Goal: Task Accomplishment & Management: Use online tool/utility

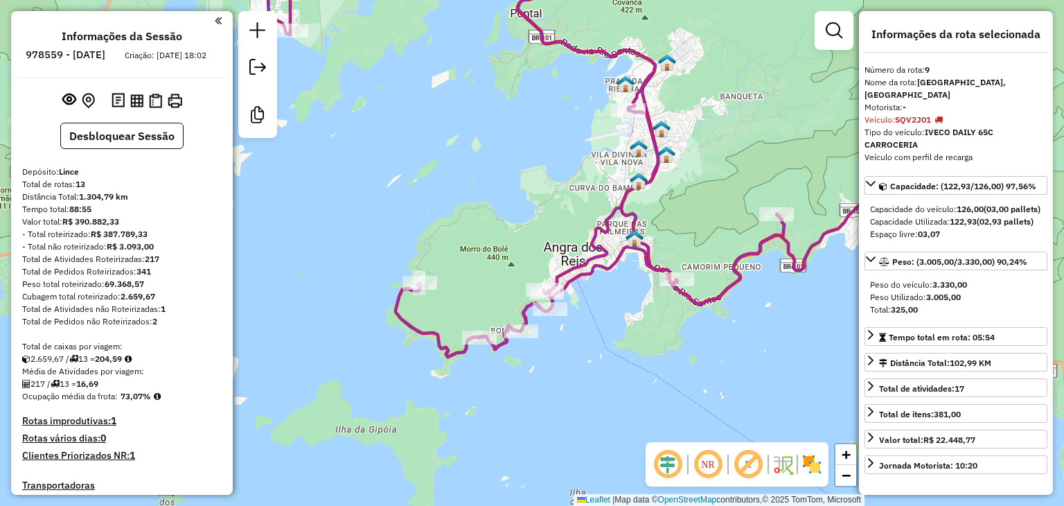
select select "**********"
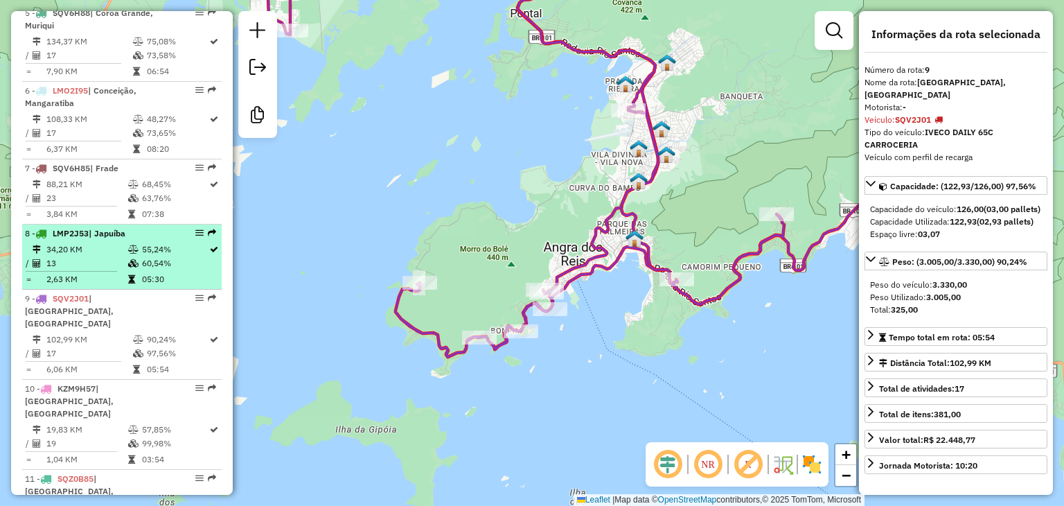
scroll to position [982, 0]
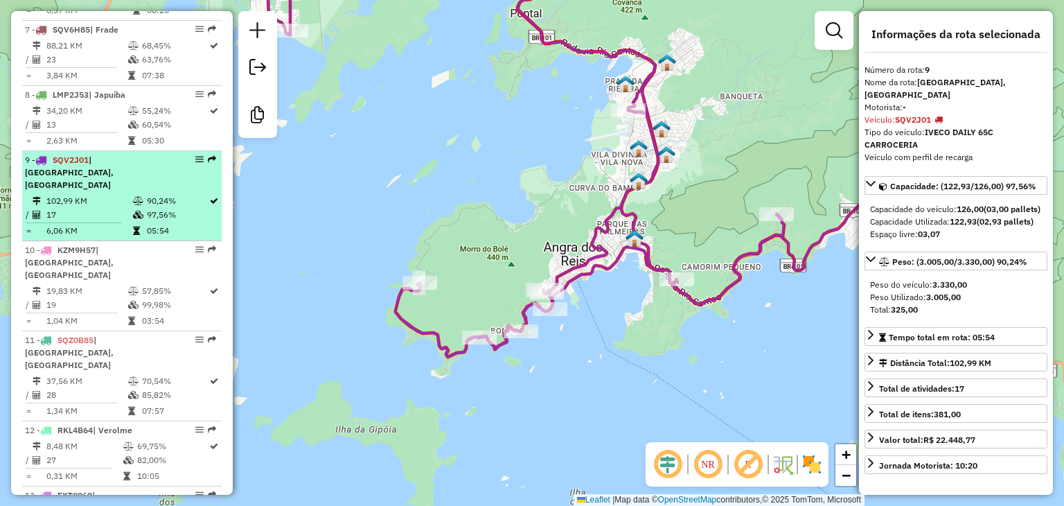
click at [80, 184] on div "9 - SQV2J01 | [GEOGRAPHIC_DATA]" at bounding box center [98, 172] width 147 height 37
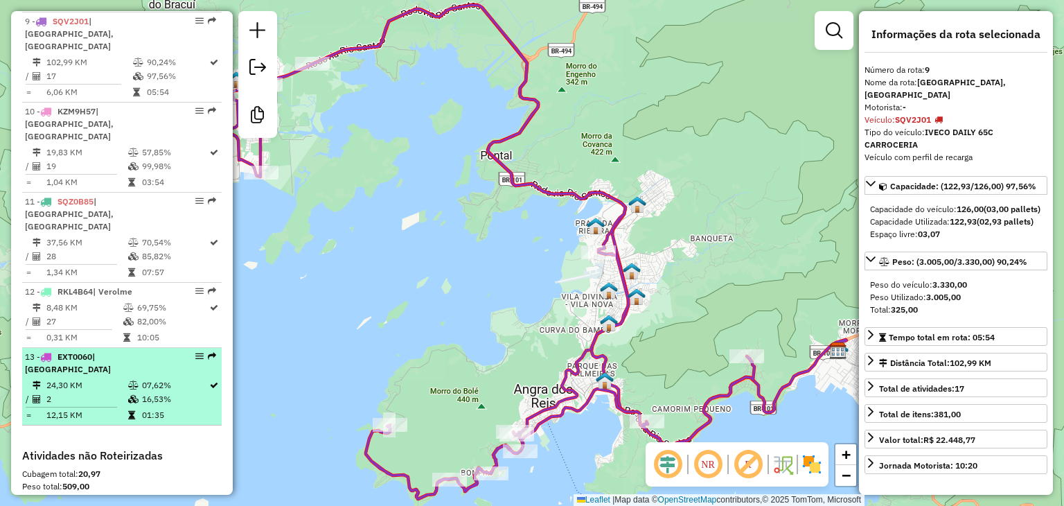
scroll to position [1190, 0]
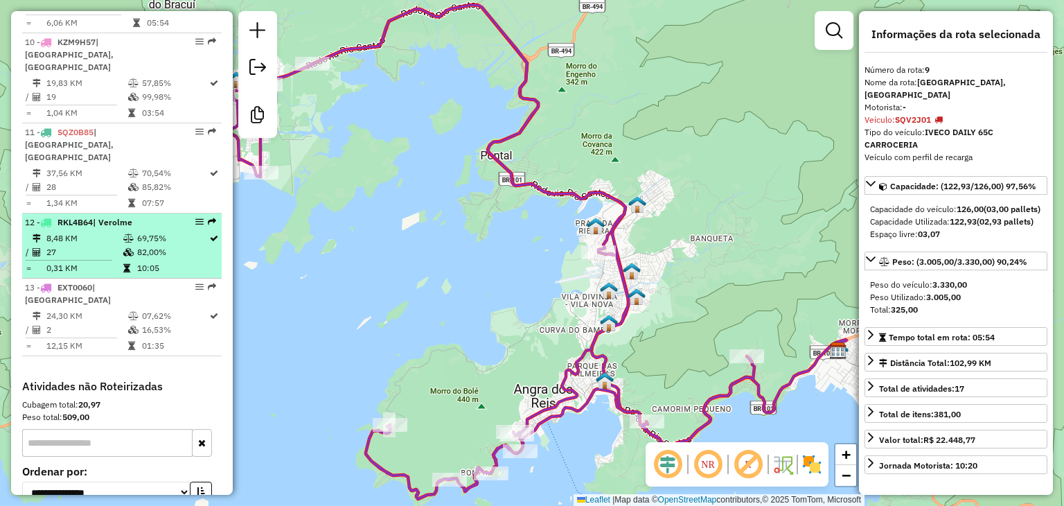
drag, startPoint x: 130, startPoint y: 229, endPoint x: 108, endPoint y: 200, distance: 35.6
click at [129, 245] on td at bounding box center [130, 252] width 14 height 14
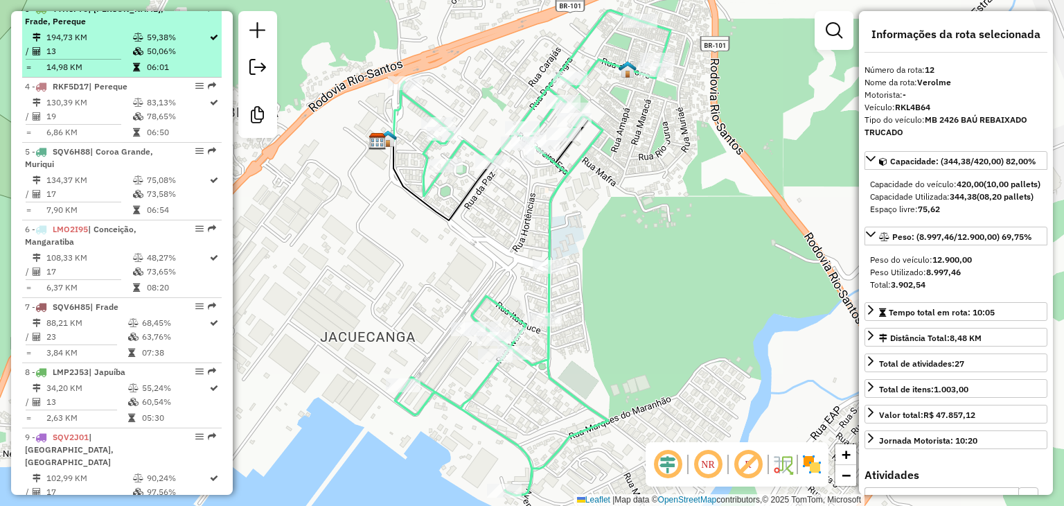
scroll to position [566, 0]
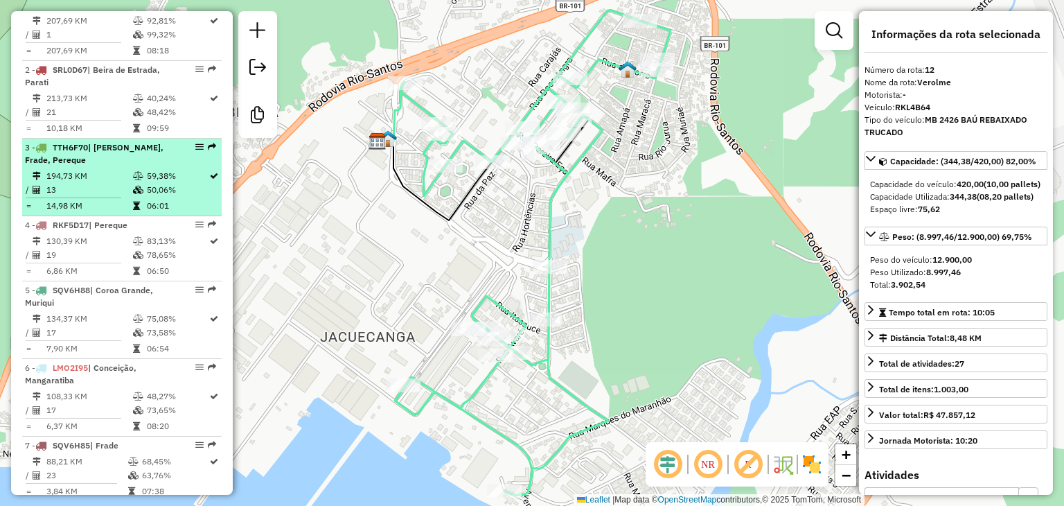
click at [94, 194] on td "13" at bounding box center [89, 190] width 87 height 14
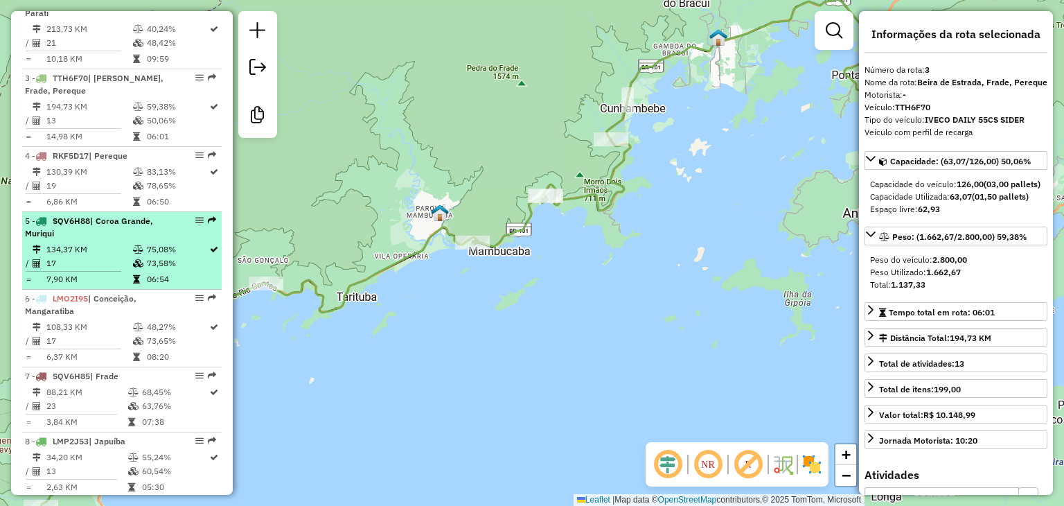
scroll to position [705, 0]
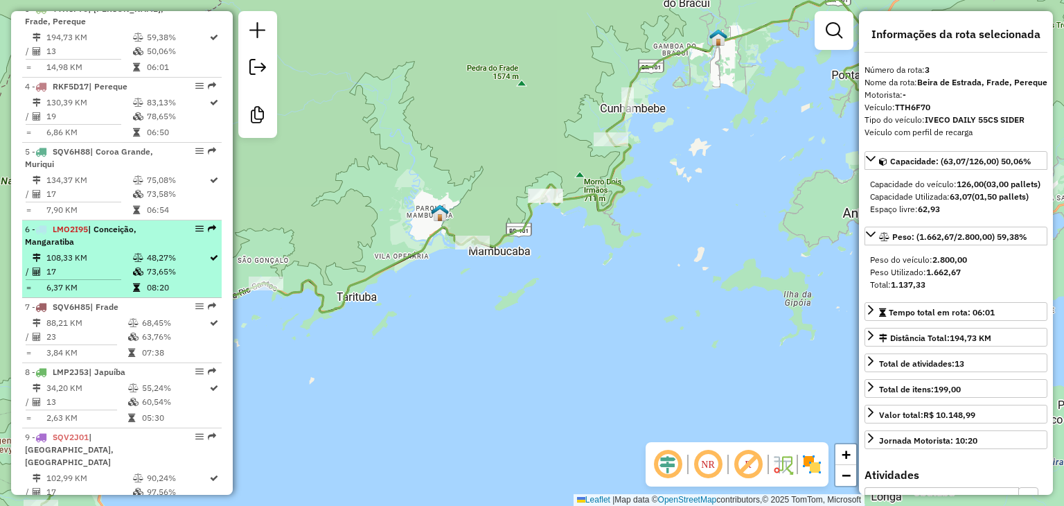
click at [88, 234] on span "LMO2I95" at bounding box center [70, 229] width 35 height 10
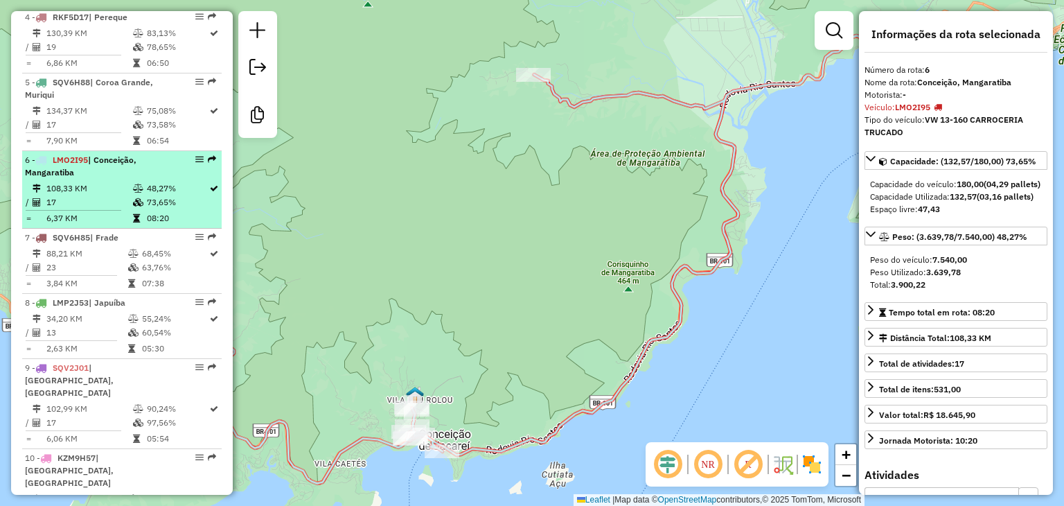
scroll to position [843, 0]
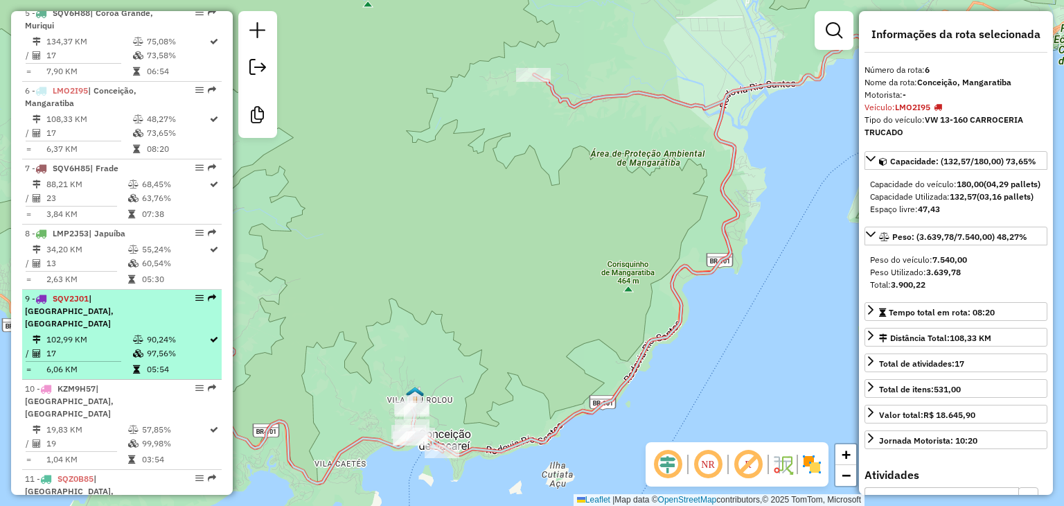
click at [96, 325] on div "9 - SQV2J01 | [GEOGRAPHIC_DATA]" at bounding box center [98, 310] width 147 height 37
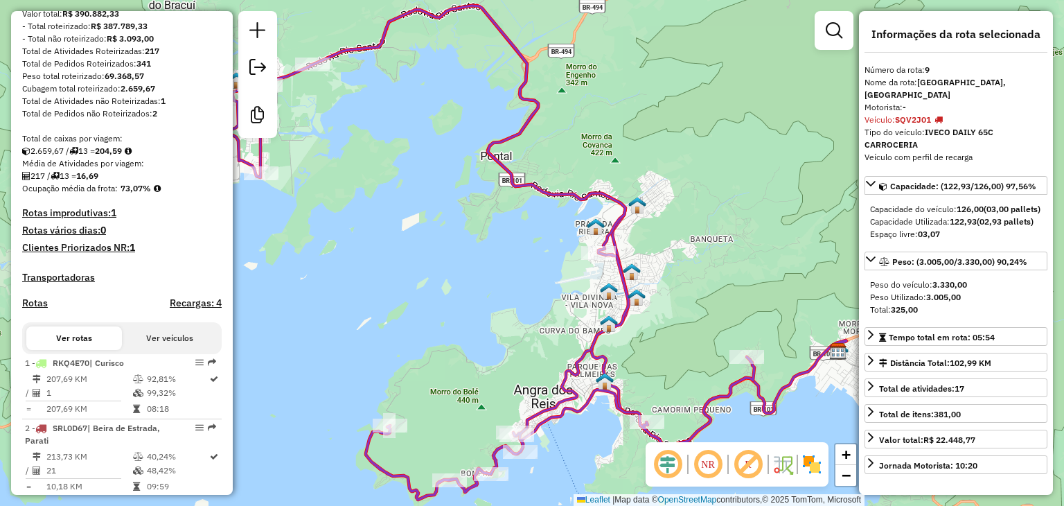
scroll to position [0, 0]
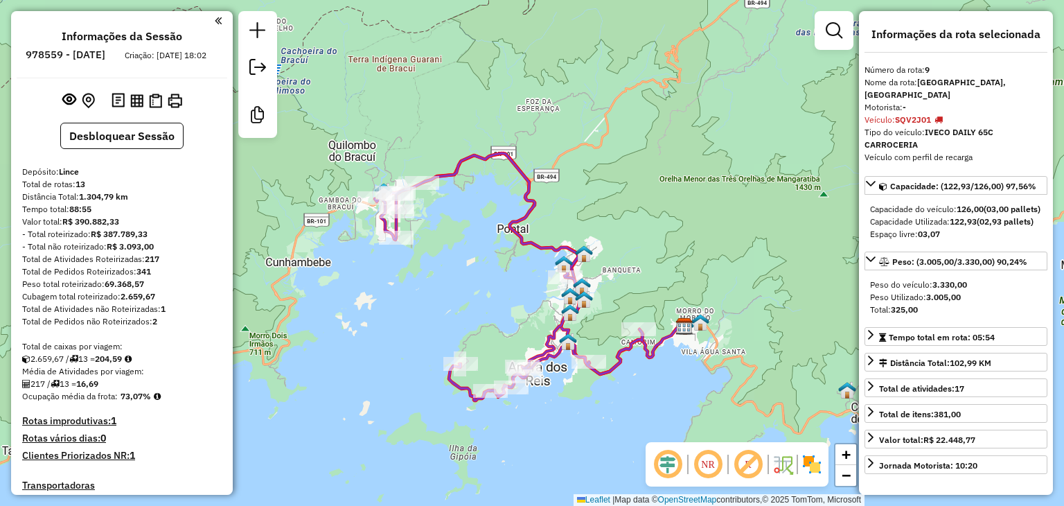
drag, startPoint x: 470, startPoint y: 365, endPoint x: 498, endPoint y: 328, distance: 46.6
click at [498, 328] on div "Janela de atendimento Grade de atendimento Capacidade Transportadoras Veículos …" at bounding box center [532, 253] width 1064 height 506
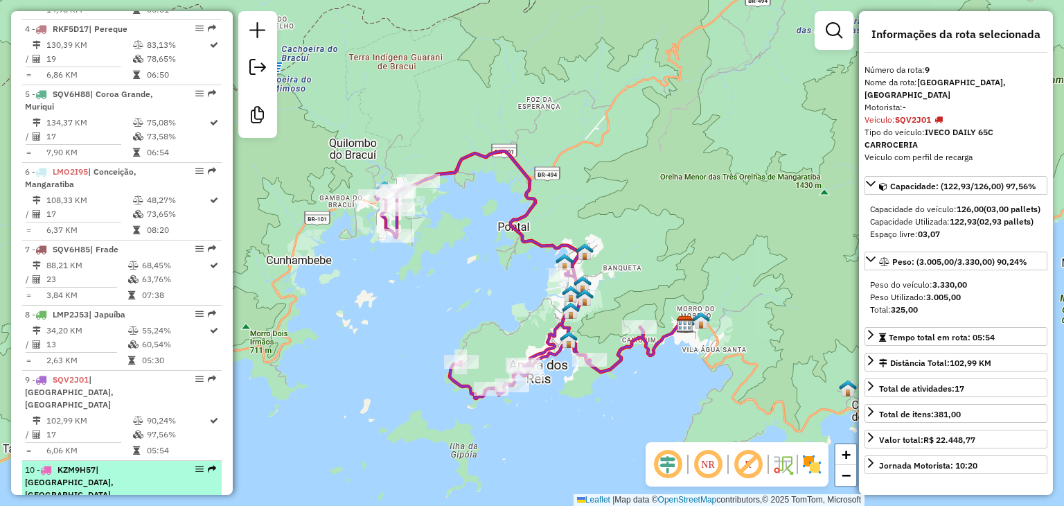
scroll to position [901, 0]
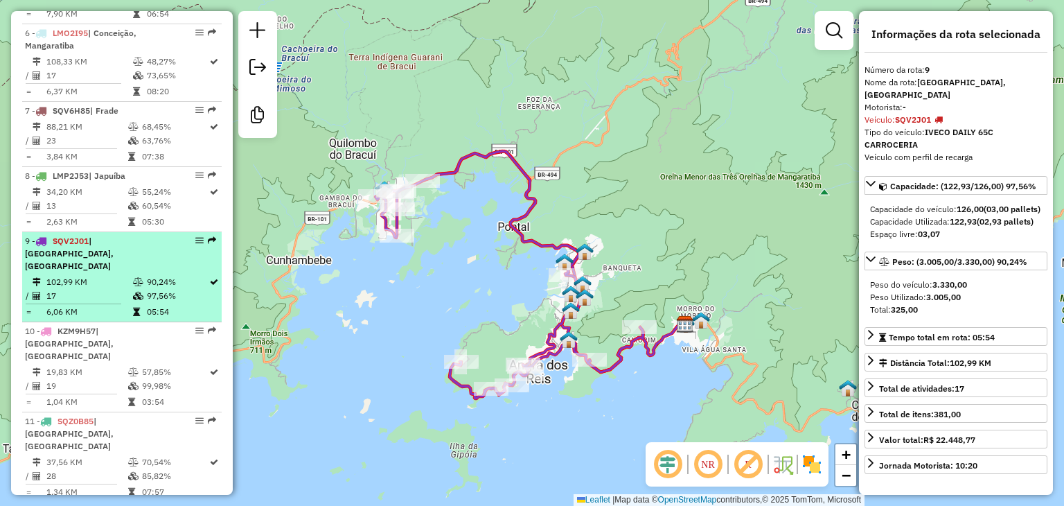
click at [112, 289] on td "17" at bounding box center [89, 296] width 87 height 14
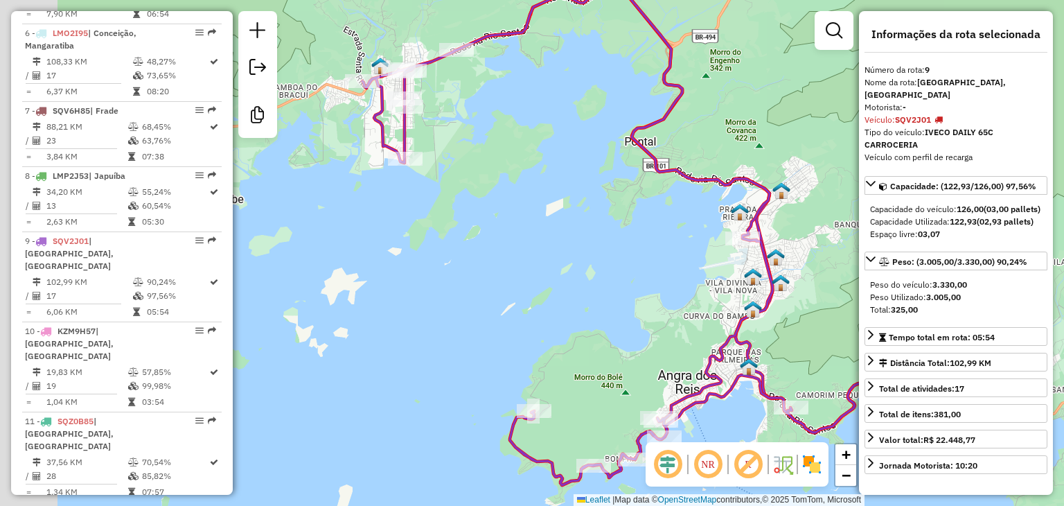
drag, startPoint x: 536, startPoint y: 289, endPoint x: 554, endPoint y: 287, distance: 17.4
click at [554, 287] on div "Janela de atendimento Grade de atendimento Capacidade Transportadoras Veículos …" at bounding box center [532, 253] width 1064 height 506
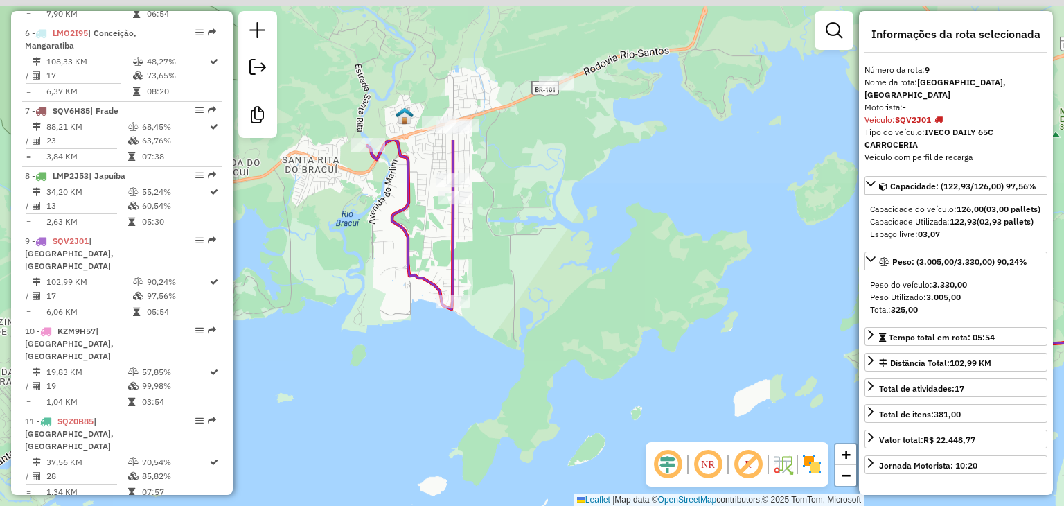
drag, startPoint x: 450, startPoint y: 152, endPoint x: 531, endPoint y: 339, distance: 203.6
click at [531, 339] on div "Janela de atendimento Grade de atendimento Capacidade Transportadoras Veículos …" at bounding box center [532, 253] width 1064 height 506
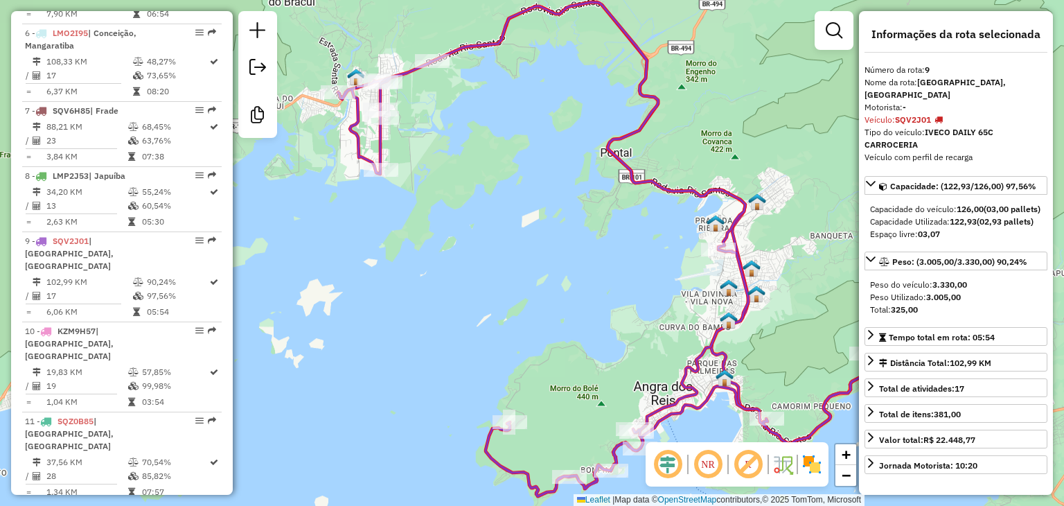
drag, startPoint x: 542, startPoint y: 234, endPoint x: 382, endPoint y: 153, distance: 179.4
click at [382, 153] on div "Janela de atendimento Grade de atendimento Capacidade Transportadoras Veículos …" at bounding box center [532, 253] width 1064 height 506
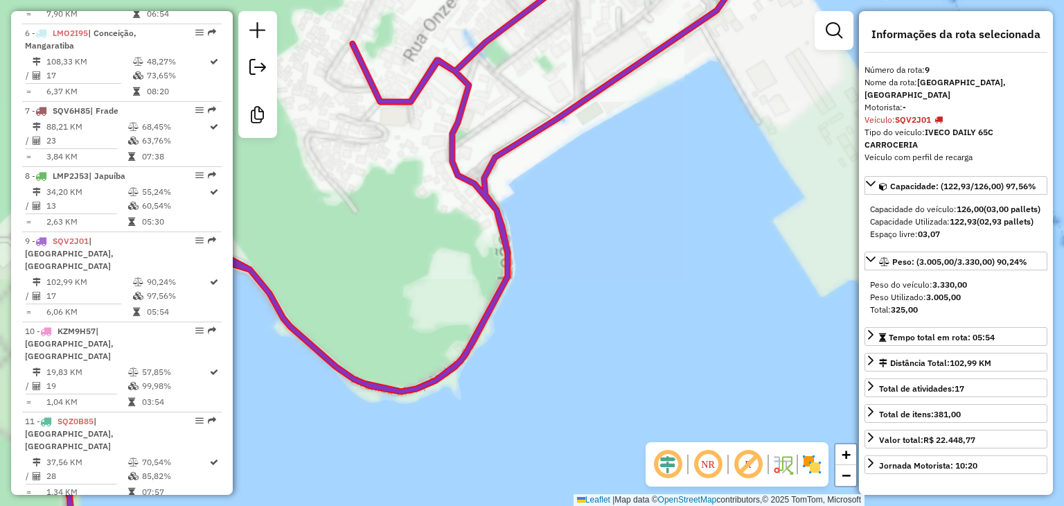
drag, startPoint x: 464, startPoint y: 294, endPoint x: 464, endPoint y: 308, distance: 13.9
click at [464, 308] on div "Janela de atendimento Grade de atendimento Capacidade Transportadoras Veículos …" at bounding box center [532, 253] width 1064 height 506
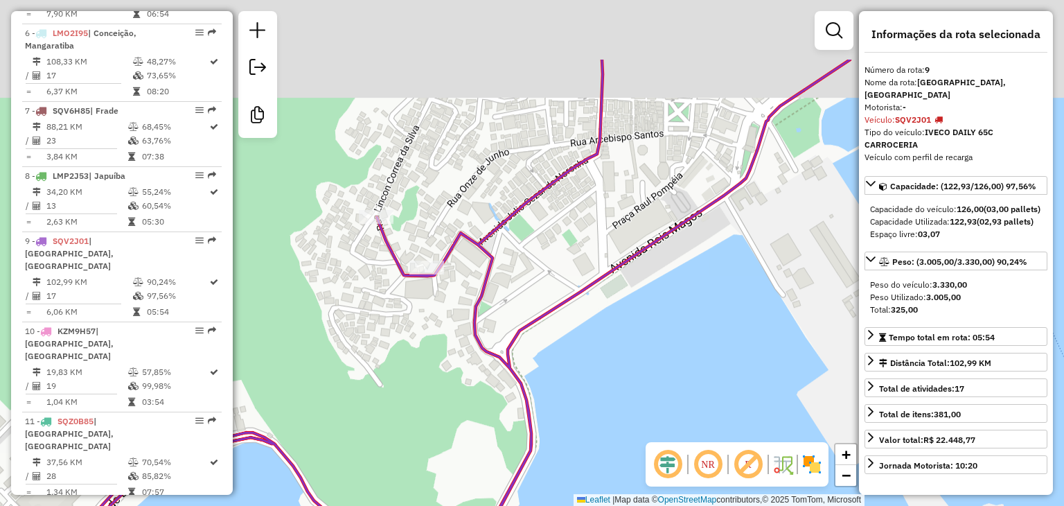
drag, startPoint x: 352, startPoint y: 214, endPoint x: 414, endPoint y: 317, distance: 120.0
click at [410, 321] on div "Janela de atendimento Grade de atendimento Capacidade Transportadoras Veículos …" at bounding box center [532, 253] width 1064 height 506
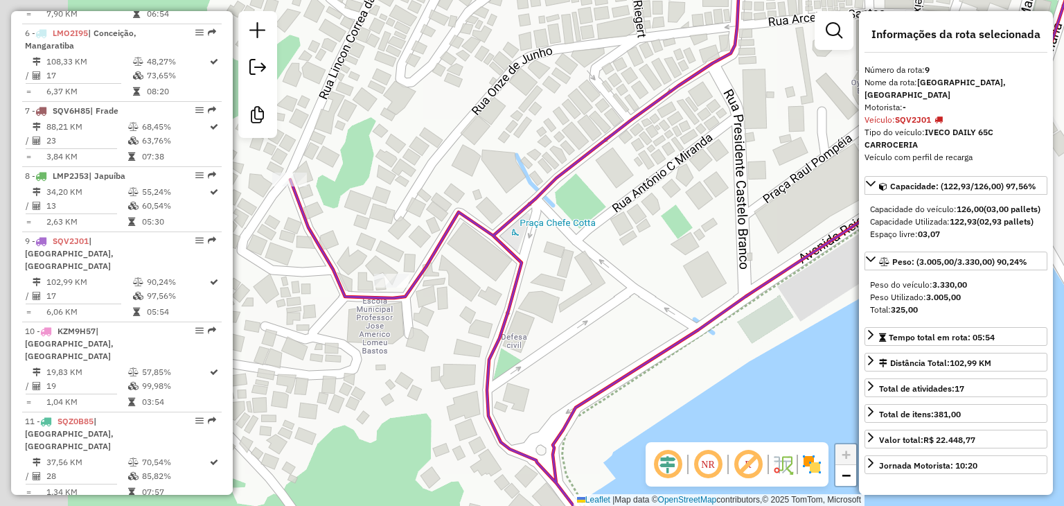
drag, startPoint x: 500, startPoint y: 278, endPoint x: 474, endPoint y: 284, distance: 26.4
click at [507, 276] on div "Janela de atendimento Grade de atendimento Capacidade Transportadoras Veículos …" at bounding box center [532, 253] width 1064 height 506
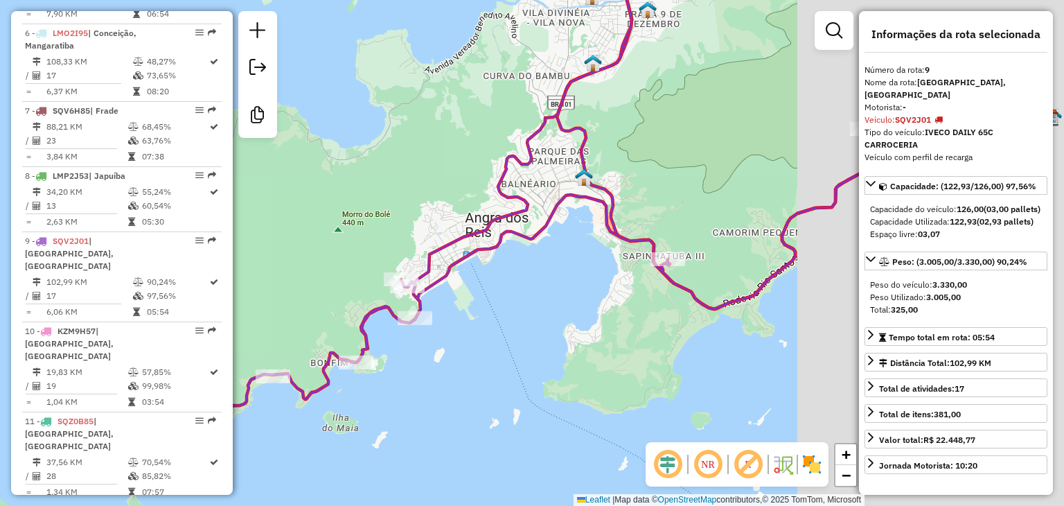
drag, startPoint x: 691, startPoint y: 294, endPoint x: 415, endPoint y: 290, distance: 275.8
click at [415, 290] on div "Janela de atendimento Grade de atendimento Capacidade Transportadoras Veículos …" at bounding box center [532, 253] width 1064 height 506
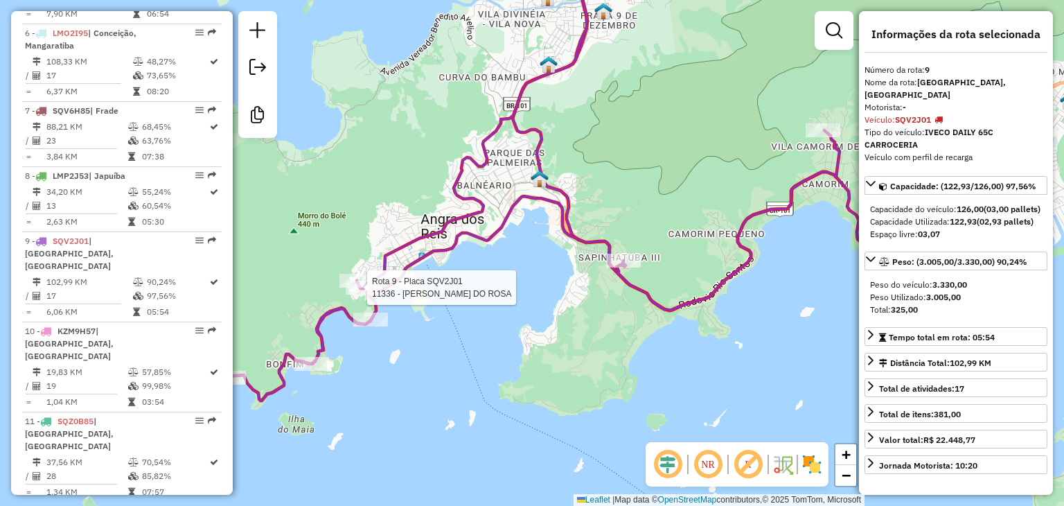
drag, startPoint x: 608, startPoint y: 293, endPoint x: 539, endPoint y: 292, distance: 69.3
click at [539, 294] on div "Rota 9 - Placa SQV2J01 11336 - XIMENE SILVA DO ROSA Janela de atendimento Grade…" at bounding box center [532, 253] width 1064 height 506
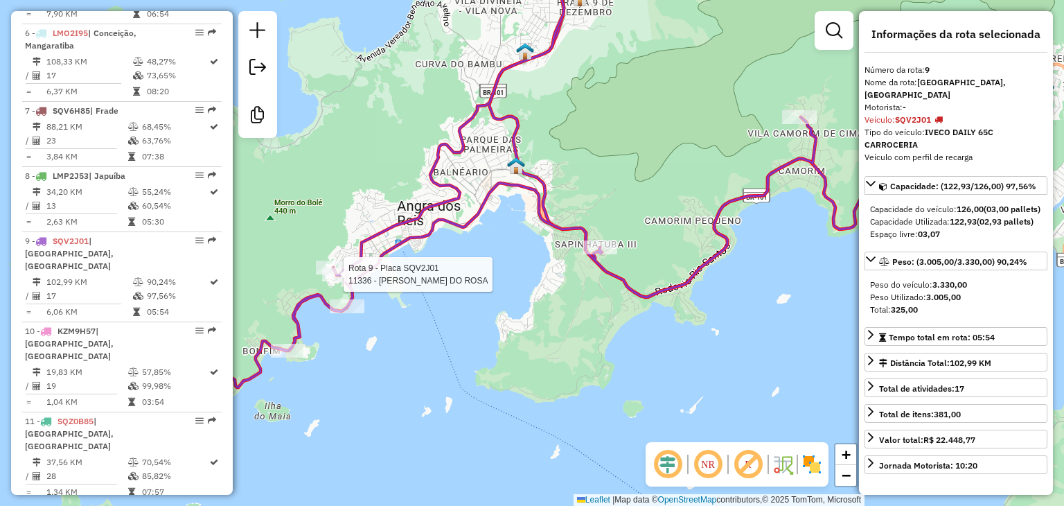
drag, startPoint x: 796, startPoint y: 253, endPoint x: 527, endPoint y: 294, distance: 272.6
click at [527, 294] on div "Rota 9 - Placa SQV2J01 11336 - XIMENE SILVA DO ROSA Janela de atendimento Grade…" at bounding box center [532, 253] width 1064 height 506
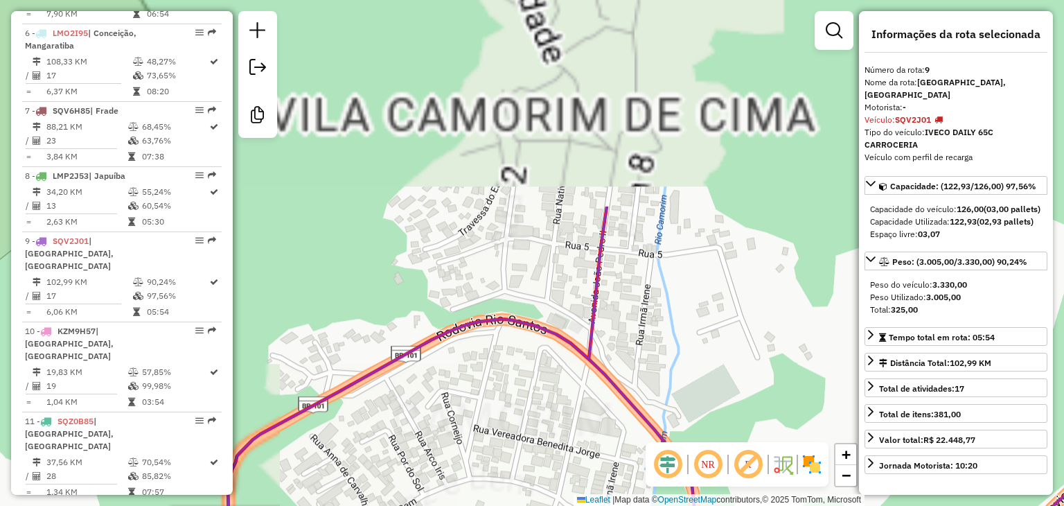
drag, startPoint x: 529, startPoint y: 42, endPoint x: 532, endPoint y: 292, distance: 249.5
click at [536, 319] on div "Rota 9 - Placa SQV2J01 11336 - XIMENE SILVA DO ROSA Janela de atendimento Grade…" at bounding box center [532, 253] width 1064 height 506
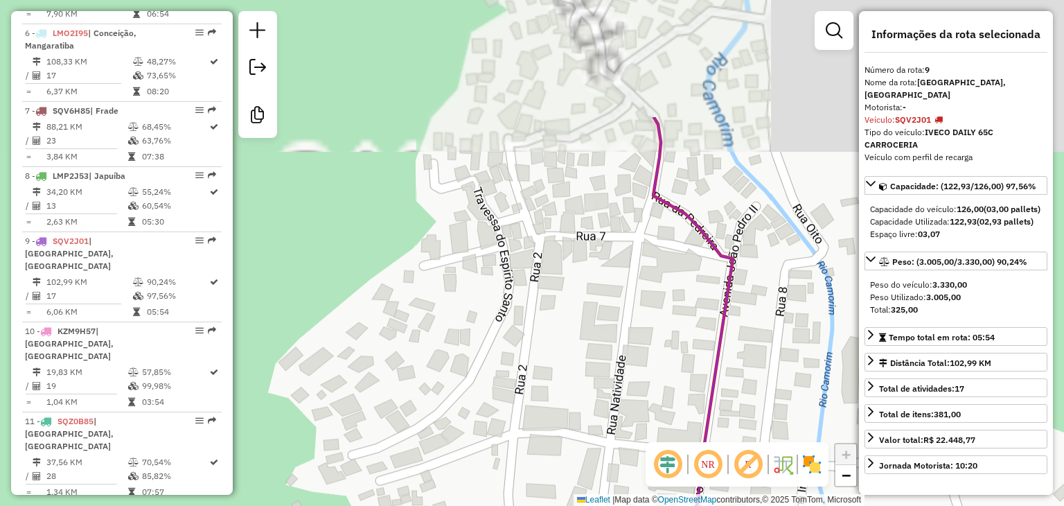
drag, startPoint x: 535, startPoint y: 270, endPoint x: 552, endPoint y: 389, distance: 119.7
click at [552, 385] on div "Rota 9 - Placa SQV2J01 11336 - XIMENE SILVA DO ROSA Janela de atendimento Grade…" at bounding box center [532, 253] width 1064 height 506
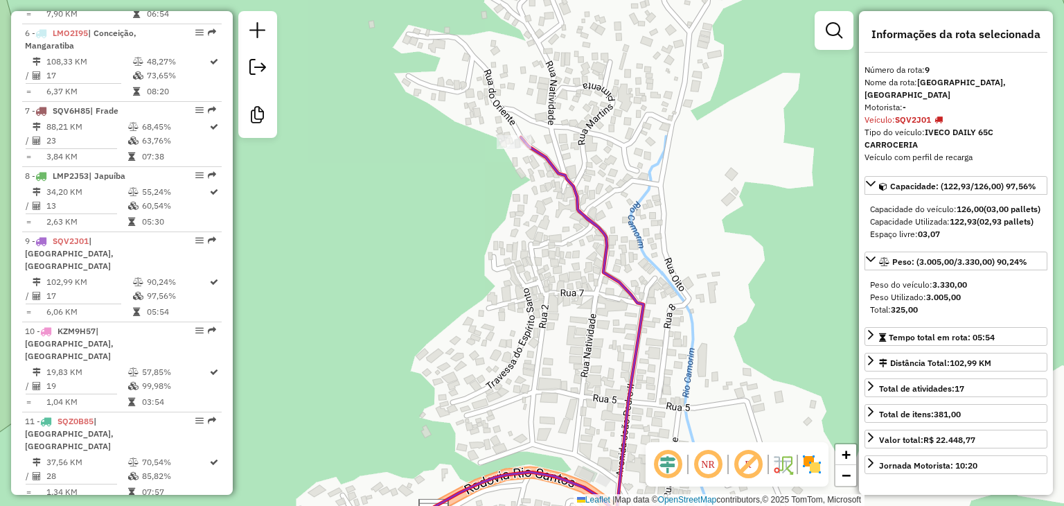
click at [552, 304] on div "Rota 9 - Placa SQV2J01 11336 - XIMENE SILVA DO ROSA Janela de atendimento Grade…" at bounding box center [532, 253] width 1064 height 506
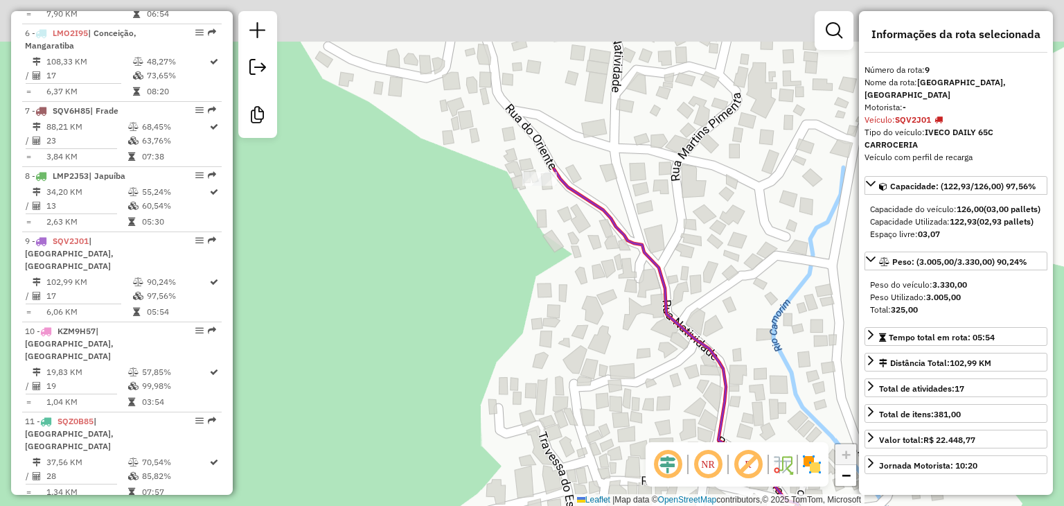
drag, startPoint x: 540, startPoint y: 164, endPoint x: 567, endPoint y: 252, distance: 91.2
click at [563, 242] on div "Rota 9 - Placa SQV2J01 11336 - XIMENE SILVA DO ROSA Janela de atendimento Grade…" at bounding box center [532, 253] width 1064 height 506
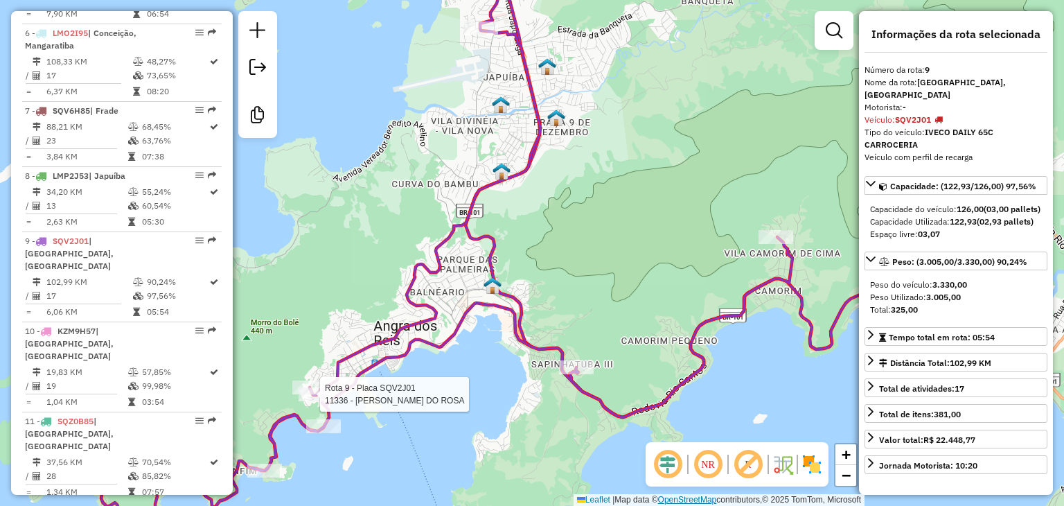
drag, startPoint x: 531, startPoint y: 377, endPoint x: 665, endPoint y: 500, distance: 182.4
click at [616, 373] on div "Rota 9 - Placa SQV2J01 11336 - XIMENE SILVA DO ROSA Rota 9 - Placa SQV2J01 3247…" at bounding box center [532, 253] width 1064 height 506
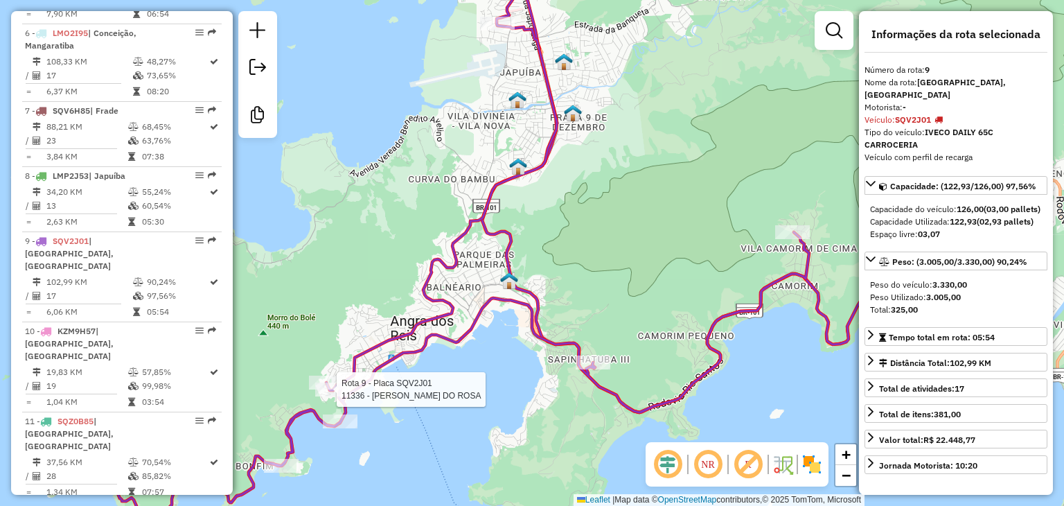
click at [660, 466] on em at bounding box center [667, 464] width 33 height 33
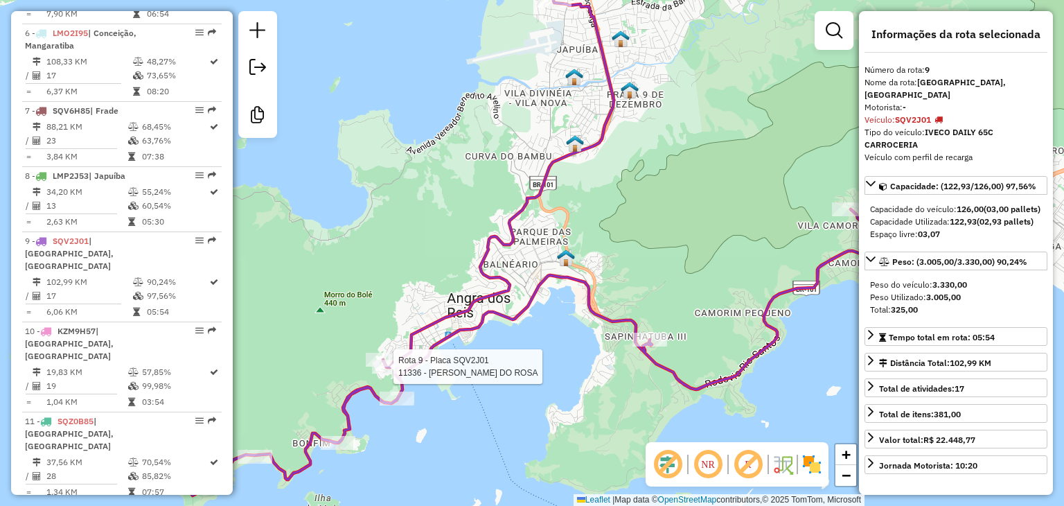
drag, startPoint x: 595, startPoint y: 351, endPoint x: 662, endPoint y: 327, distance: 71.5
click at [665, 326] on div "Rota 9 - Placa SQV2J01 11336 - XIMENE SILVA DO ROSA Janela de atendimento Grade…" at bounding box center [532, 253] width 1064 height 506
